Goal: Entertainment & Leisure: Consume media (video, audio)

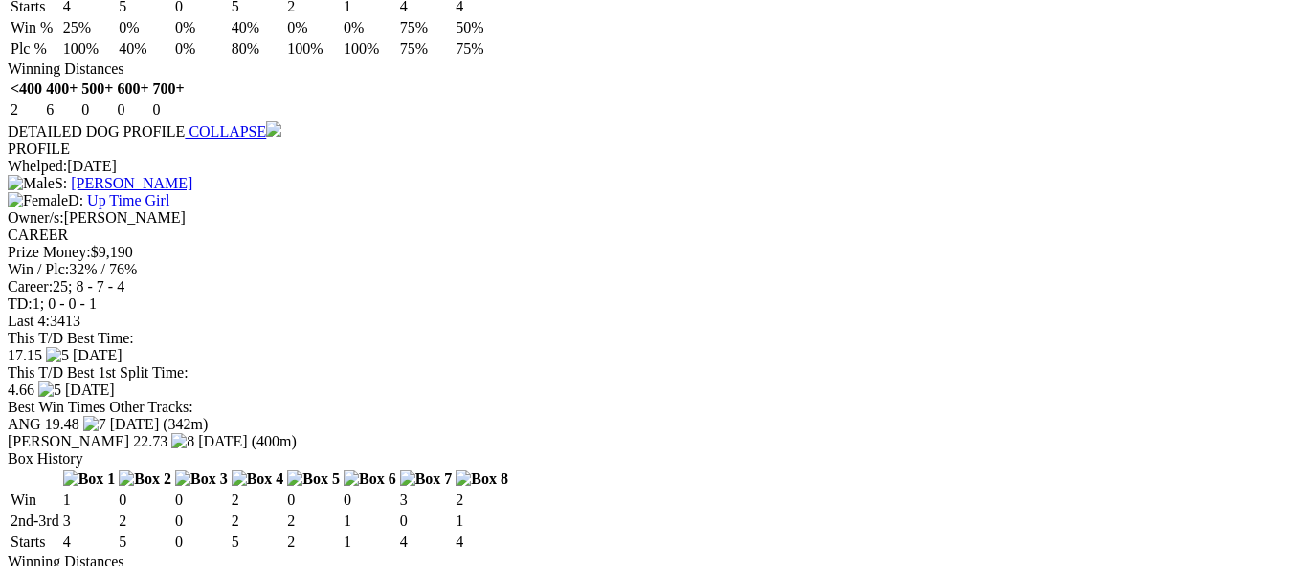
scroll to position [2583, 0]
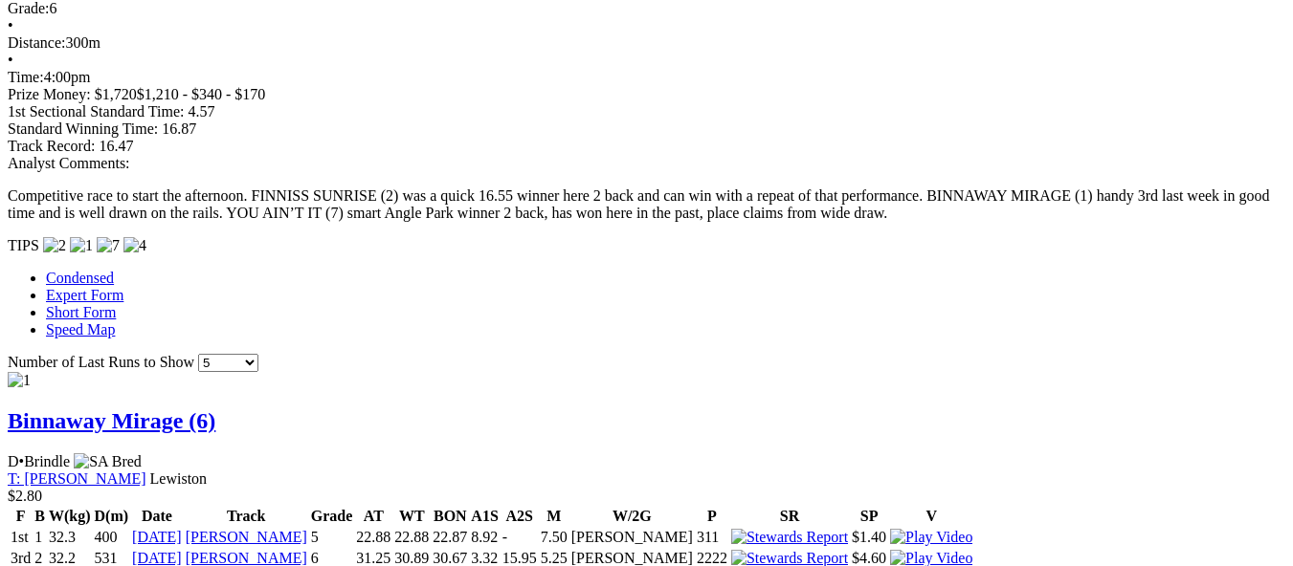
scroll to position [1818, 0]
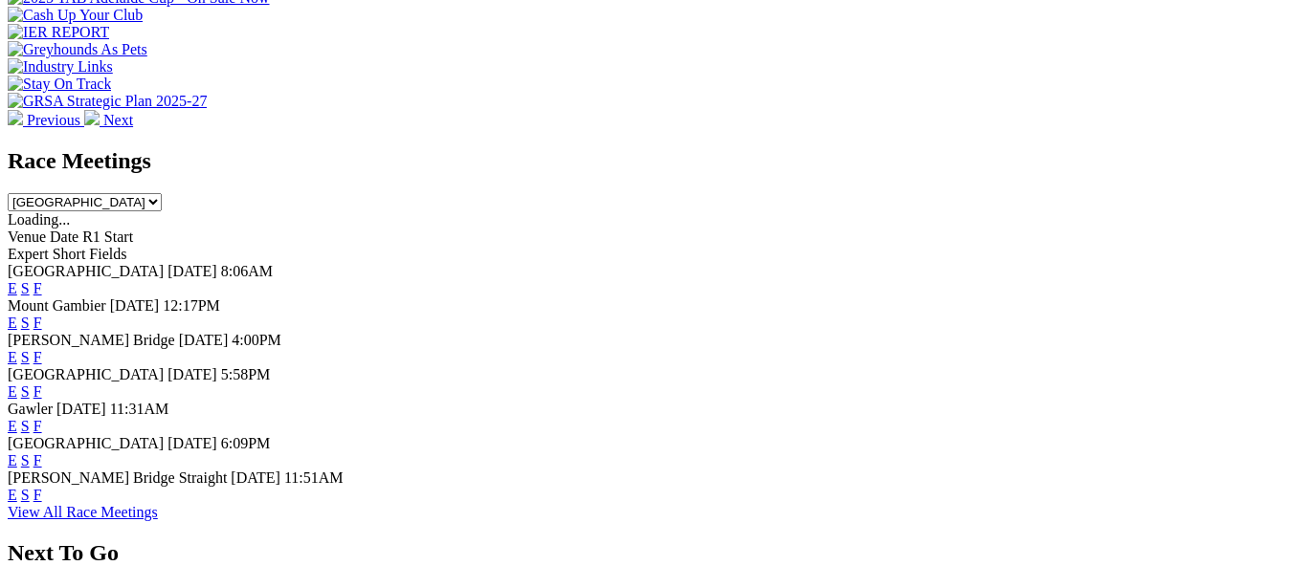
scroll to position [861, 0]
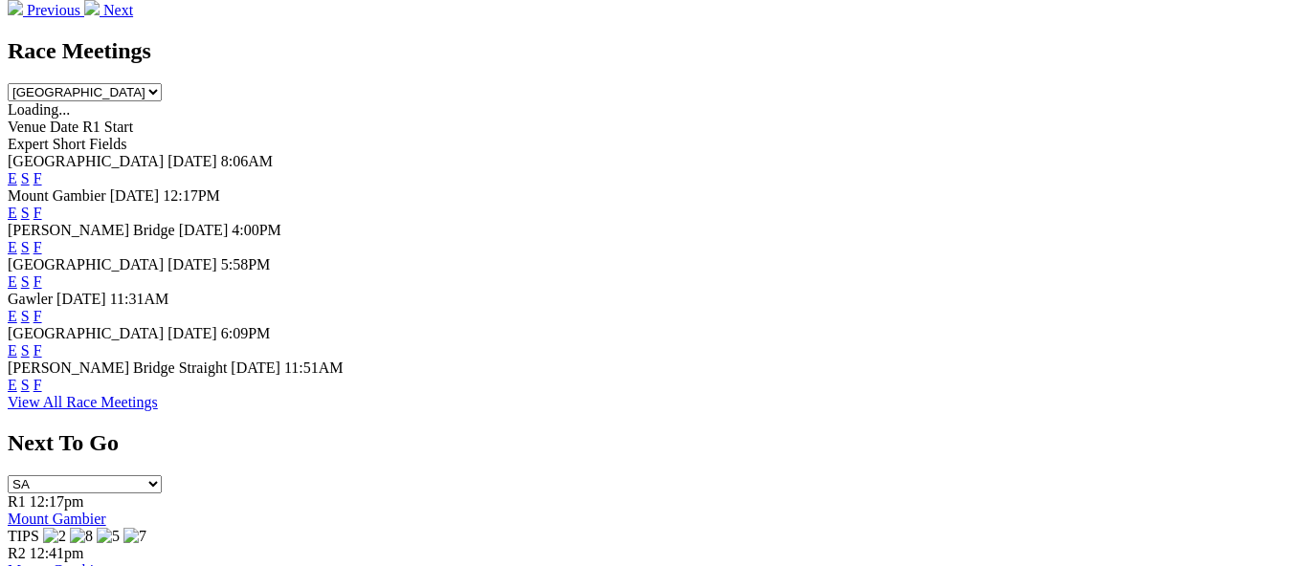
click at [17, 308] on link "E" at bounding box center [13, 316] width 10 height 16
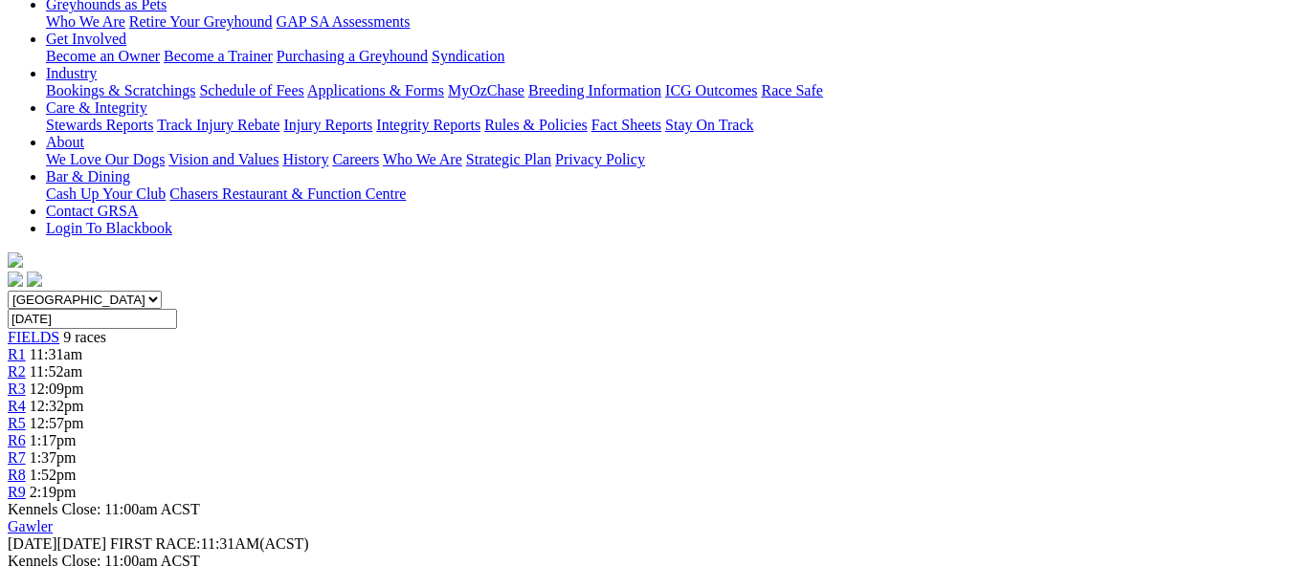
scroll to position [383, 0]
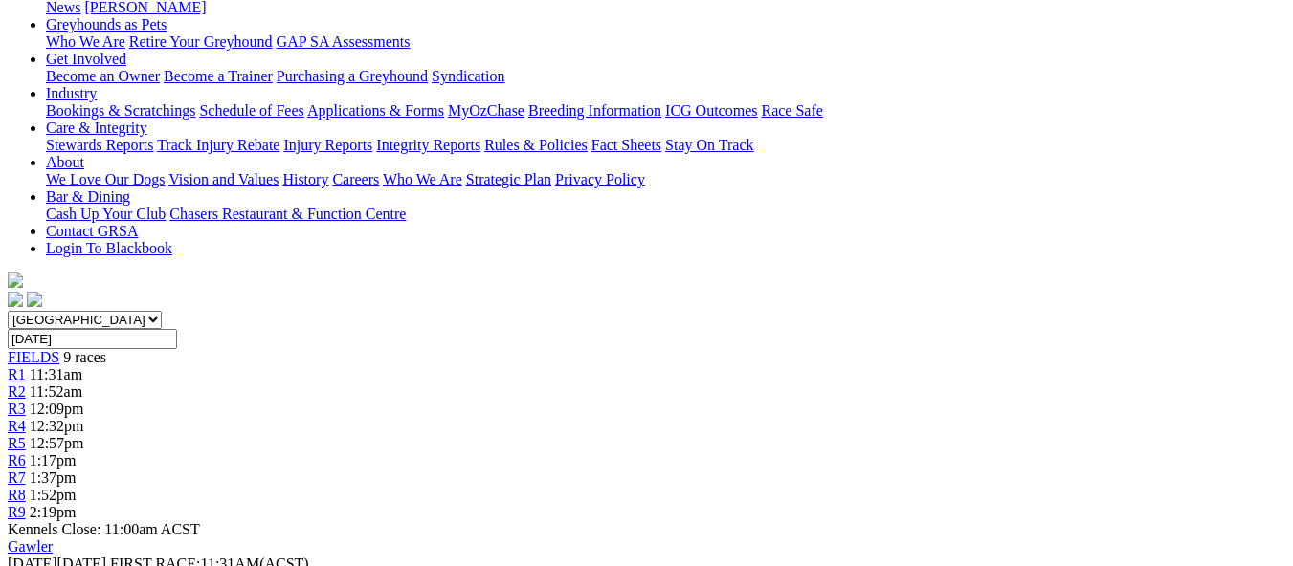
scroll to position [287, 0]
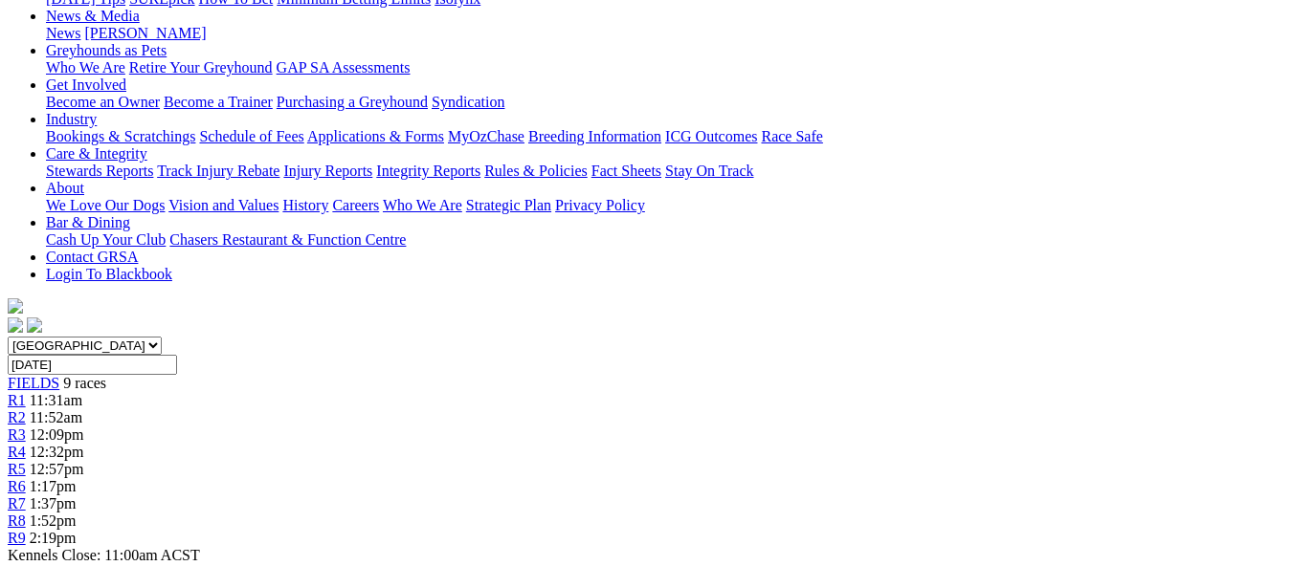
click at [82, 409] on span "11:52am" at bounding box center [56, 417] width 53 height 16
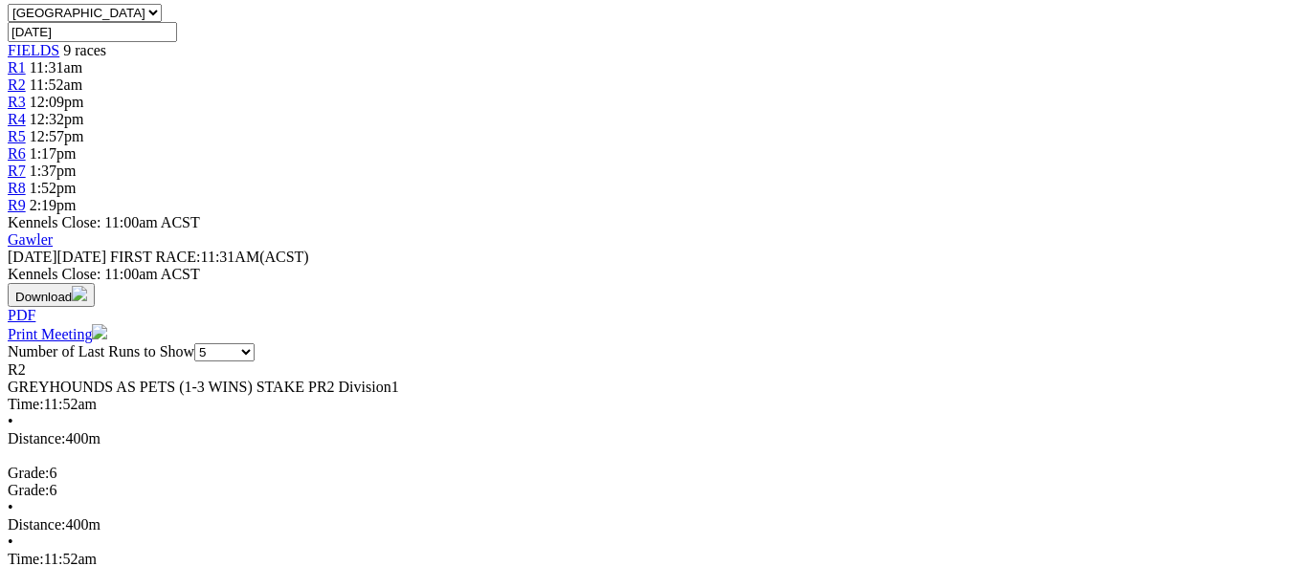
scroll to position [670, 0]
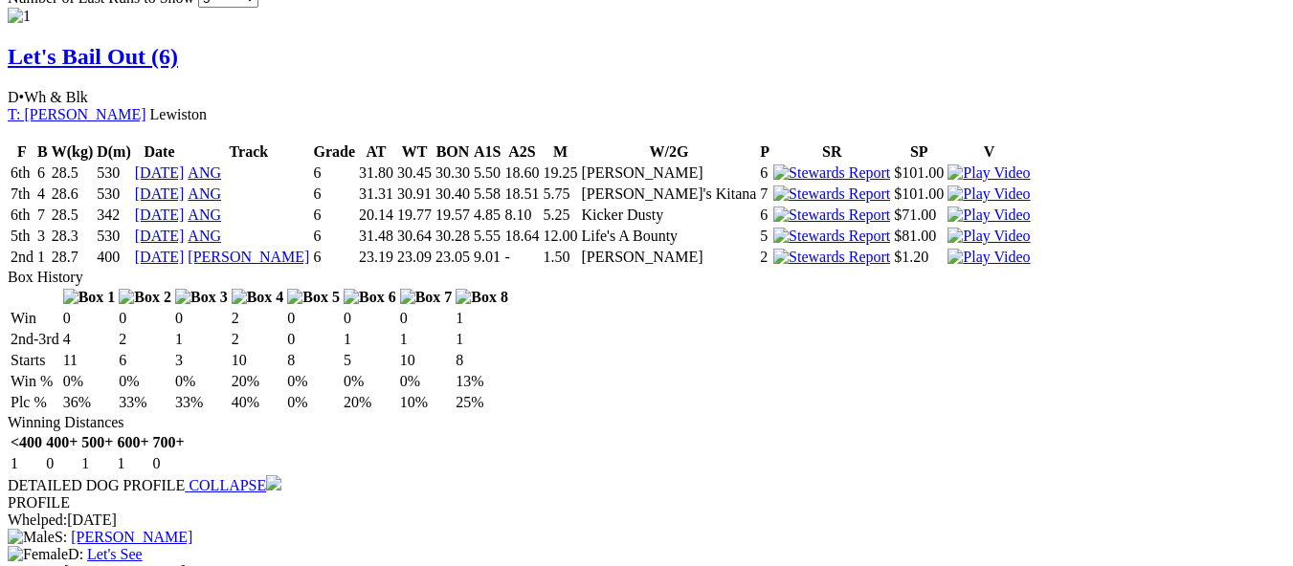
scroll to position [1435, 0]
